Goal: Task Accomplishment & Management: Manage account settings

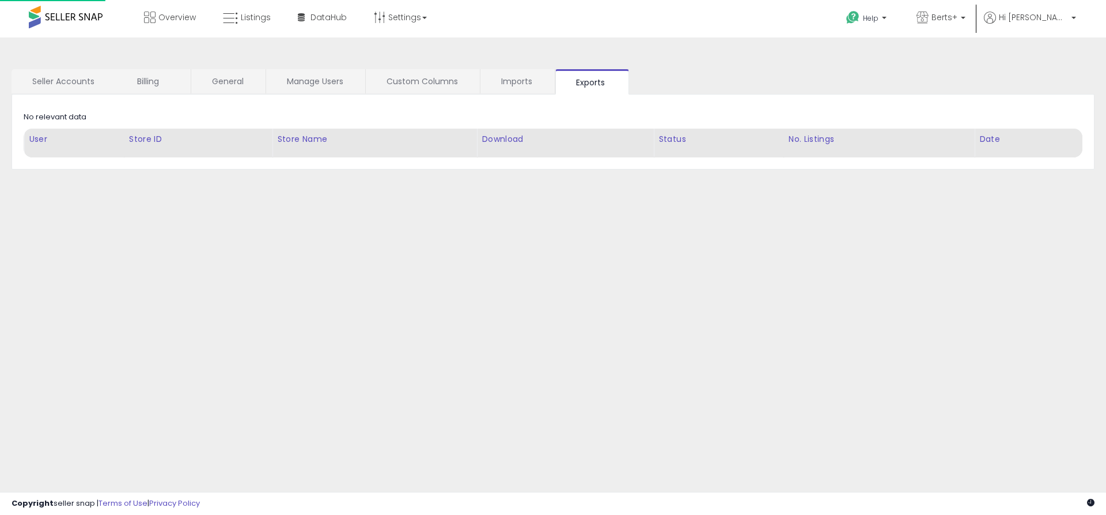
click at [592, 82] on link "Exports" at bounding box center [592, 81] width 74 height 25
